Goal: Task Accomplishment & Management: Manage account settings

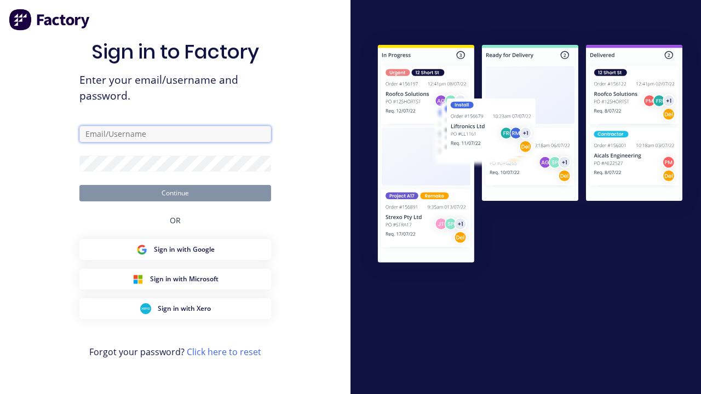
click at [175, 134] on input "text" at bounding box center [175, 134] width 192 height 16
type input "[PERSON_NAME][EMAIL_ADDRESS][DOMAIN_NAME]"
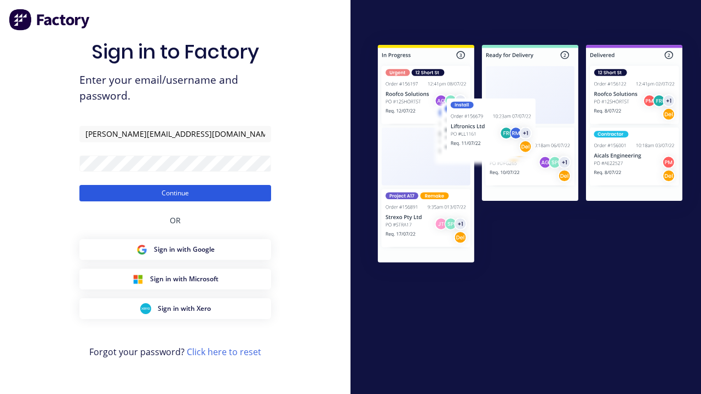
click at [175, 193] on button "Continue" at bounding box center [175, 193] width 192 height 16
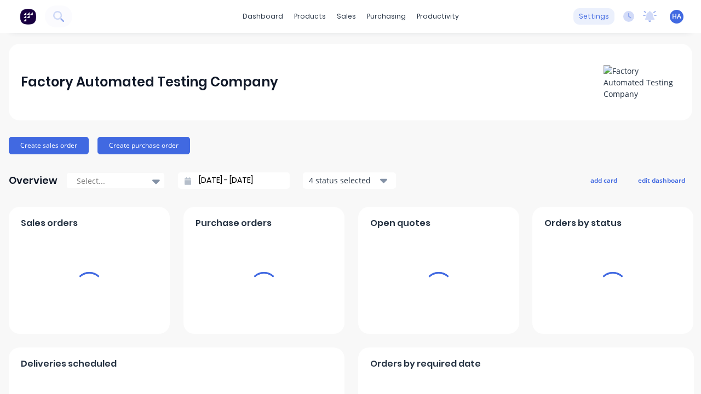
click at [597, 16] on div "settings" at bounding box center [593, 16] width 41 height 16
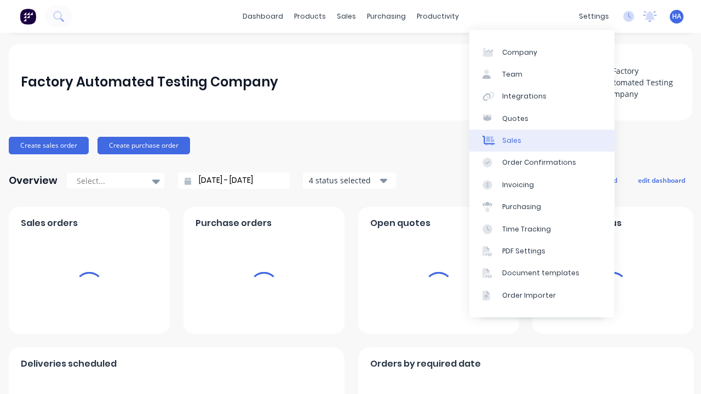
click at [541, 141] on link "Sales" at bounding box center [541, 141] width 145 height 22
